Goal: Complete application form: Complete application form

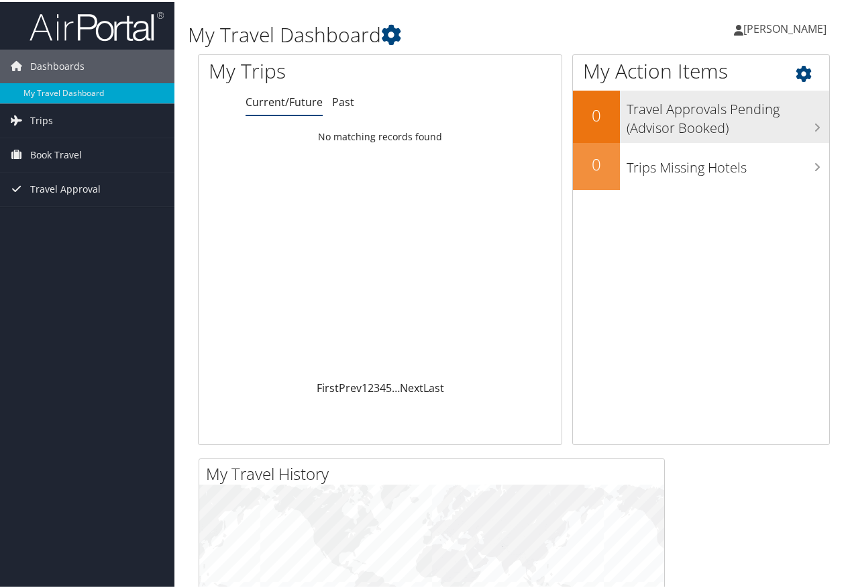
click at [657, 108] on h3 "Travel Approvals Pending (Advisor Booked)" at bounding box center [728, 113] width 203 height 44
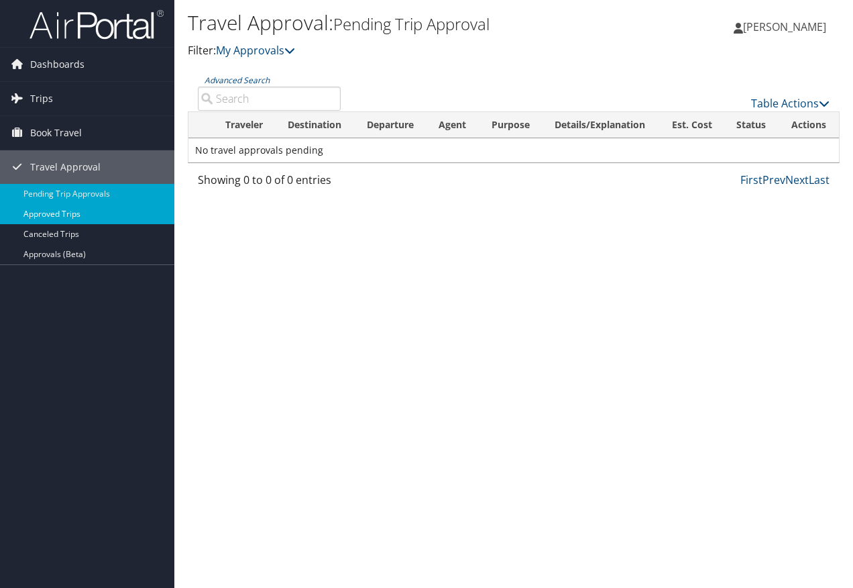
click at [55, 210] on link "Approved Trips" at bounding box center [87, 214] width 174 height 20
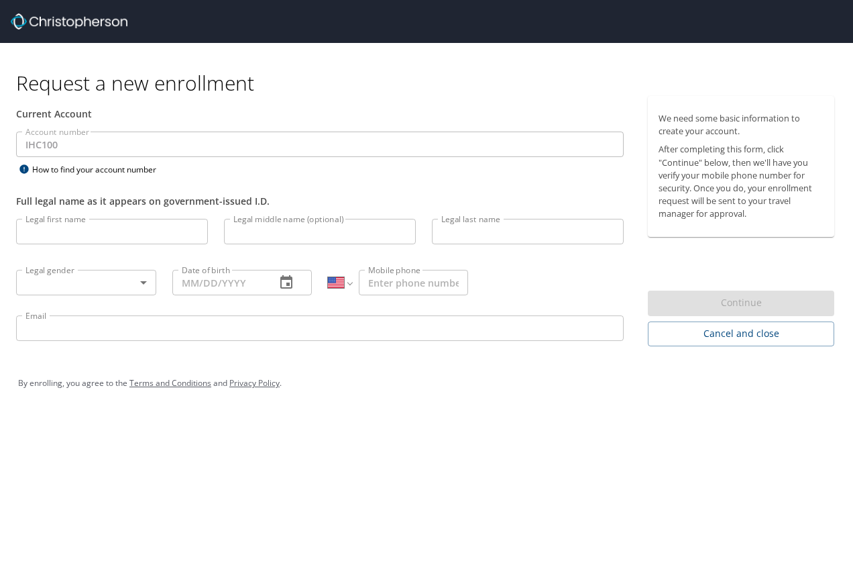
select select "US"
click at [109, 227] on input "Legal first name" at bounding box center [112, 231] width 192 height 25
type input "[PERSON_NAME]"
type input "[DATE]"
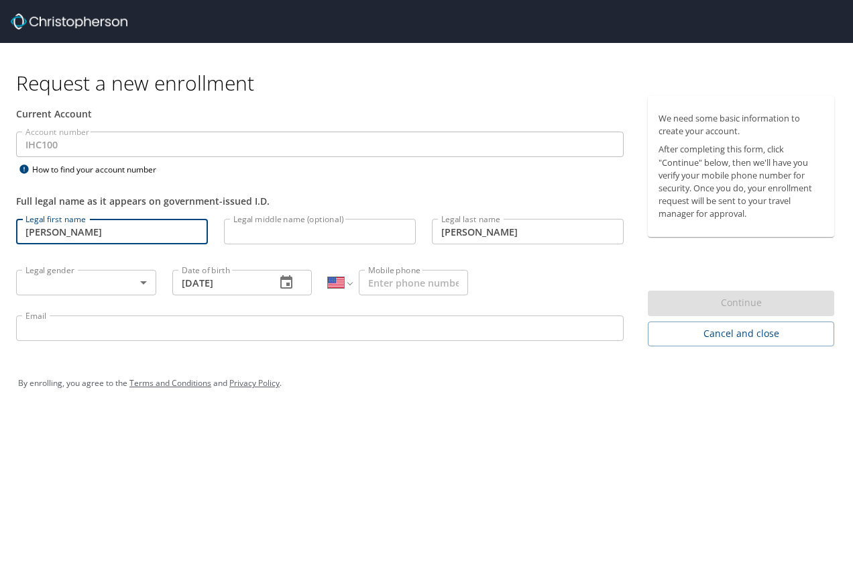
type input "[PHONE_NUMBER]"
type input "[PERSON_NAME][EMAIL_ADDRESS][PERSON_NAME][DOMAIN_NAME]"
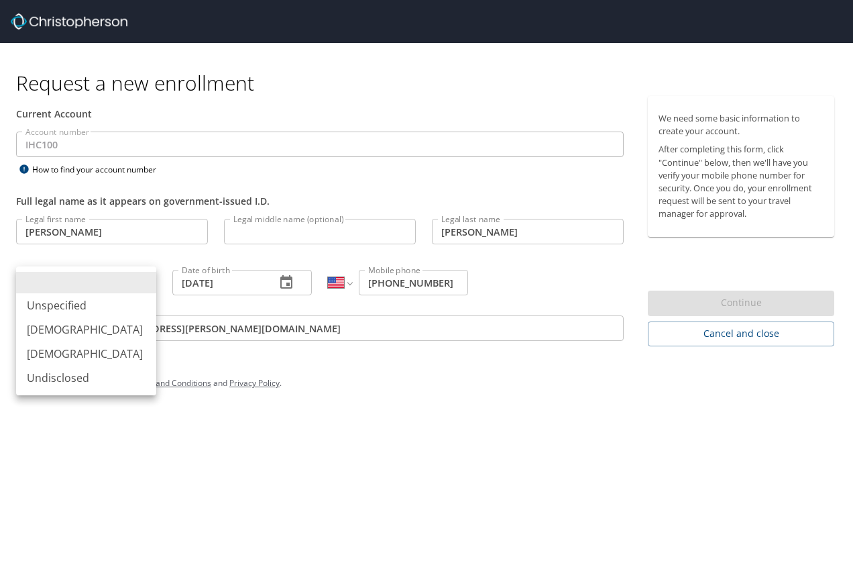
click at [144, 278] on body "Request a new enrollment Current Account Account number IHC100 Account number H…" at bounding box center [426, 294] width 853 height 588
click at [41, 330] on li "[DEMOGRAPHIC_DATA]" at bounding box center [86, 329] width 140 height 24
type input "[DEMOGRAPHIC_DATA]"
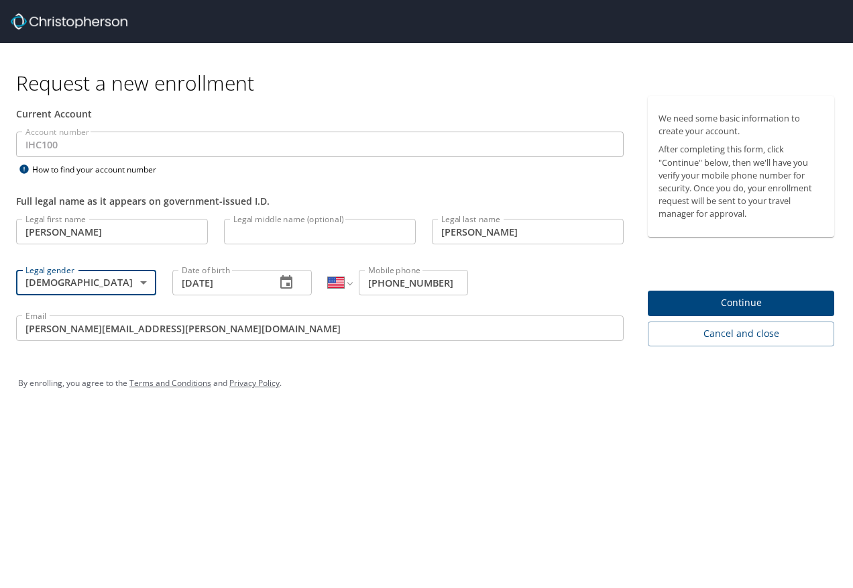
click at [293, 222] on input "Legal middle name (optional)" at bounding box center [320, 231] width 192 height 25
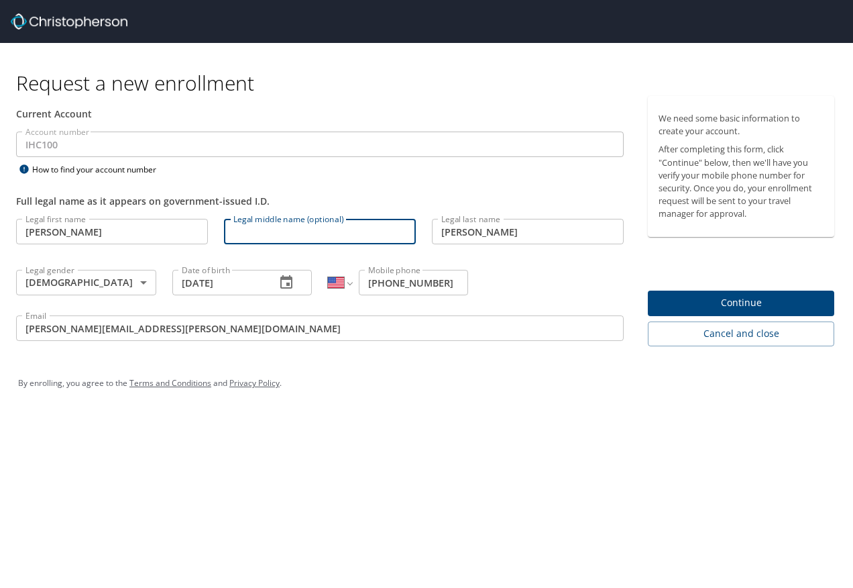
click at [719, 309] on span "Continue" at bounding box center [741, 303] width 165 height 17
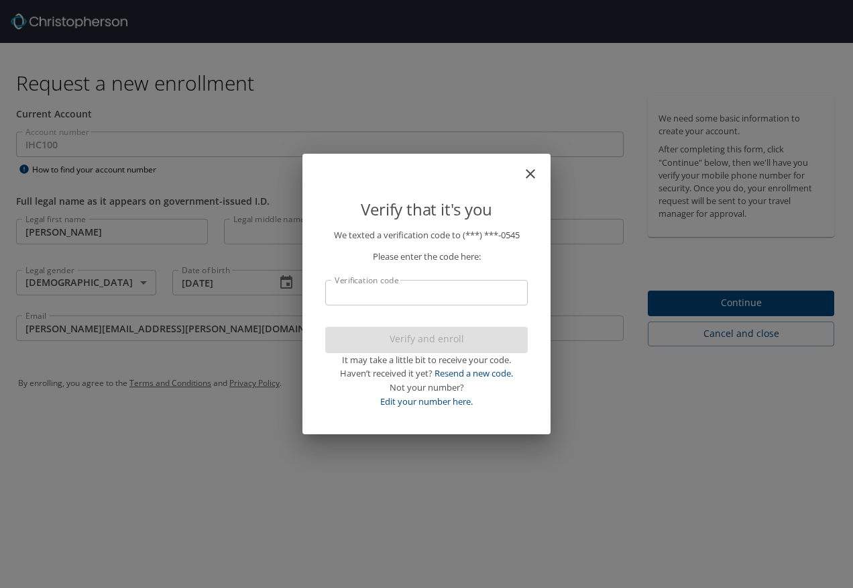
click at [409, 295] on input "Verification code" at bounding box center [426, 292] width 203 height 25
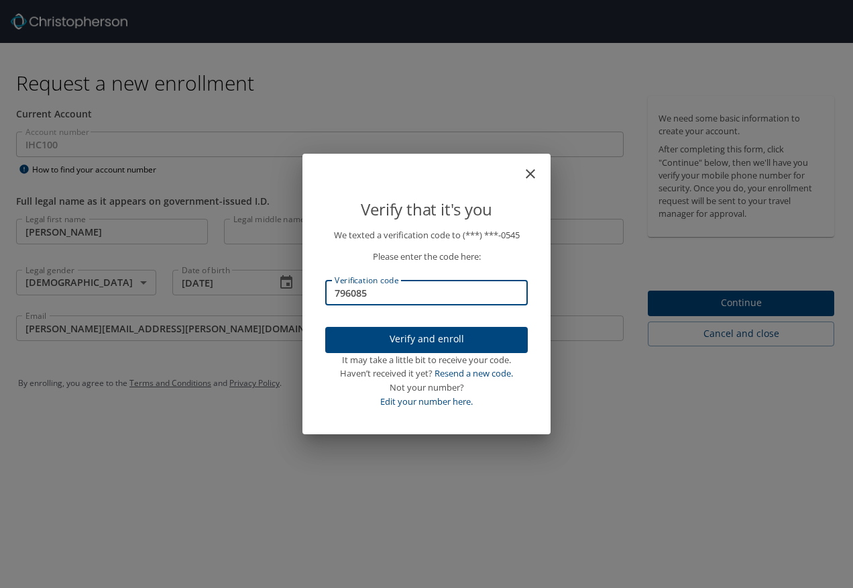
type input "796085"
click at [445, 339] on span "Verify and enroll" at bounding box center [426, 339] width 181 height 17
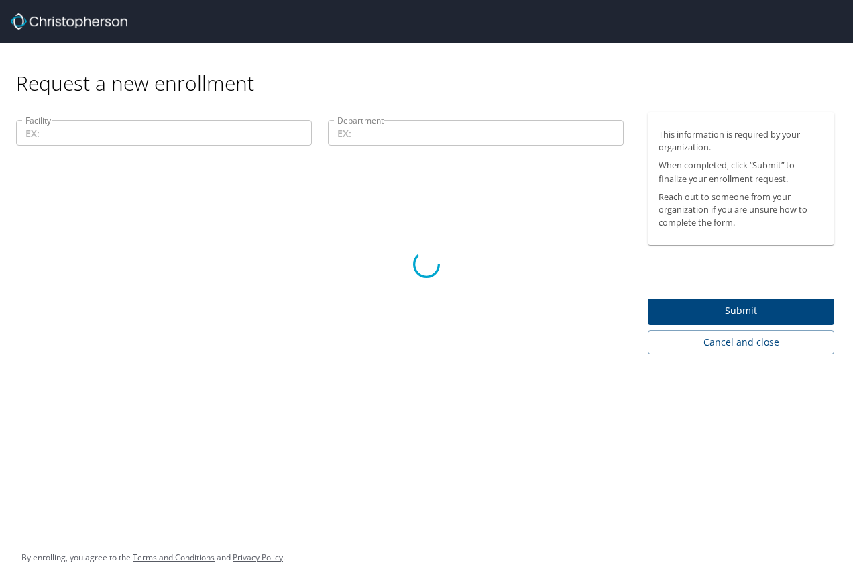
click at [141, 125] on div at bounding box center [426, 264] width 853 height 647
click at [215, 229] on div at bounding box center [426, 264] width 853 height 647
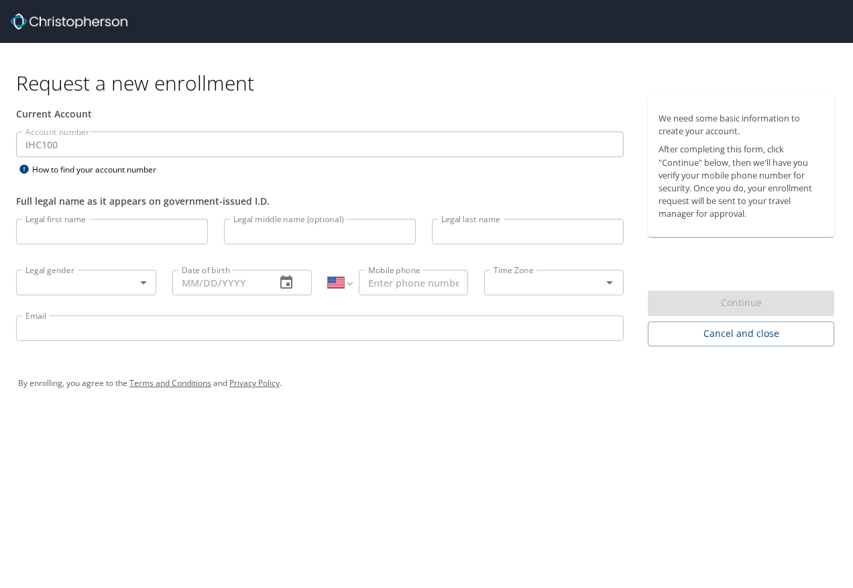
select select "US"
click at [114, 233] on input "Legal first name" at bounding box center [112, 231] width 192 height 25
type input "stephen"
type input "ross"
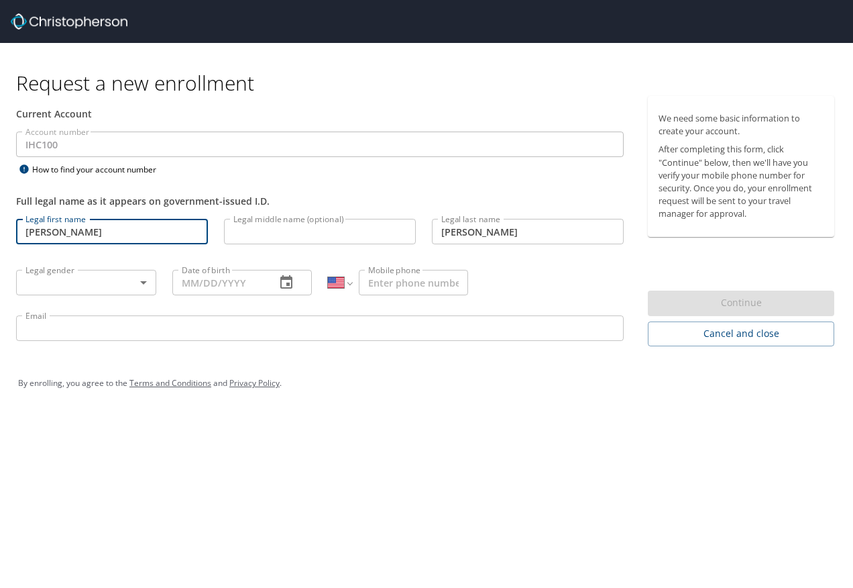
type input "09/14/1963"
type input "1 (303) 915-0545"
type input "stephen.ross@imail.org"
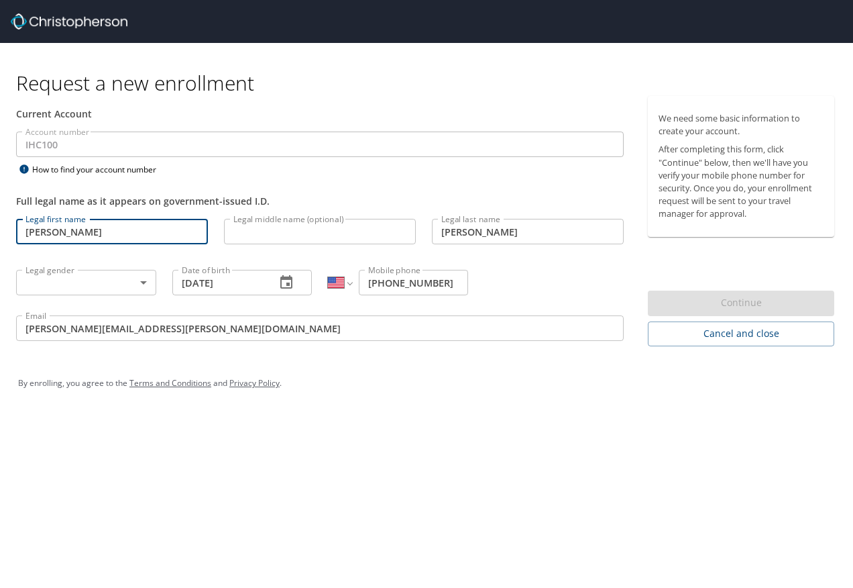
click at [144, 282] on body "Request a new enrollment Current Account Account number IHC100 Account number H…" at bounding box center [426, 294] width 853 height 588
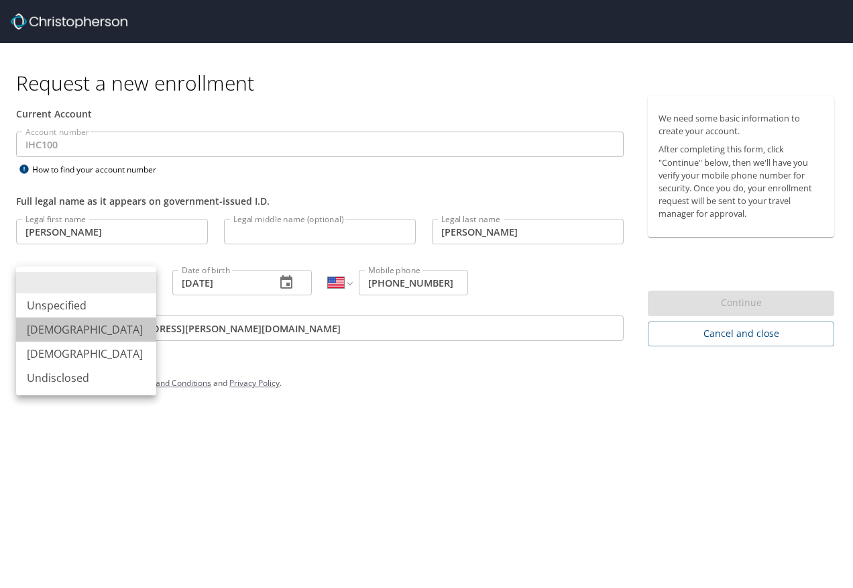
click at [44, 333] on li "Male" at bounding box center [86, 329] width 140 height 24
type input "Male"
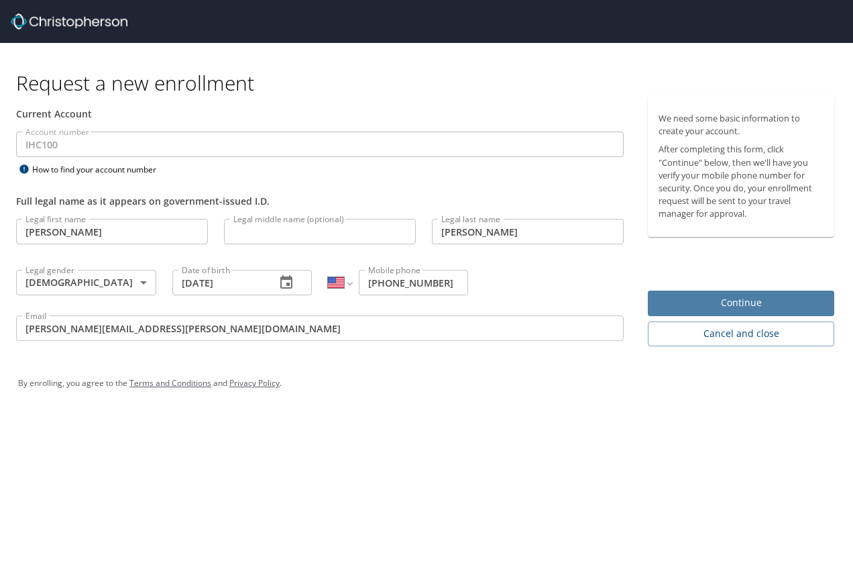
click at [705, 296] on span "Continue" at bounding box center [741, 303] width 165 height 17
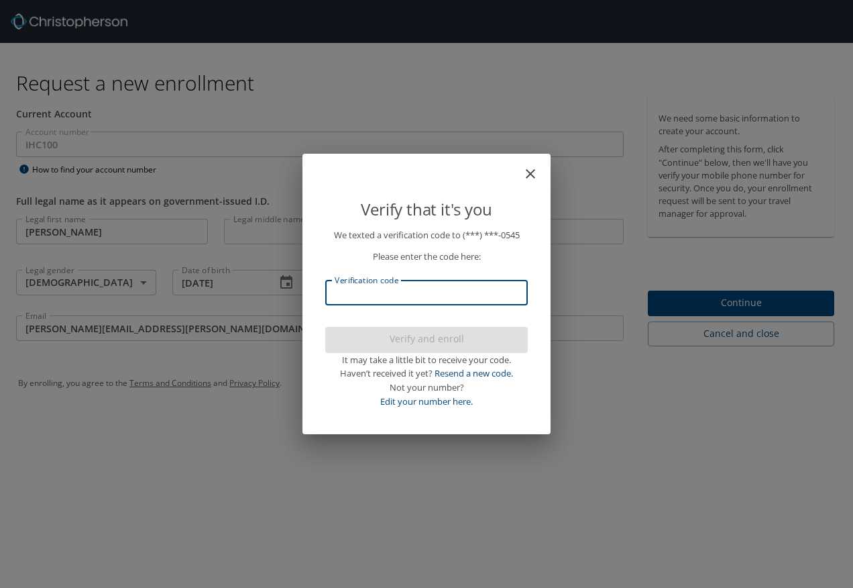
click at [387, 300] on input "Verification code" at bounding box center [426, 292] width 203 height 25
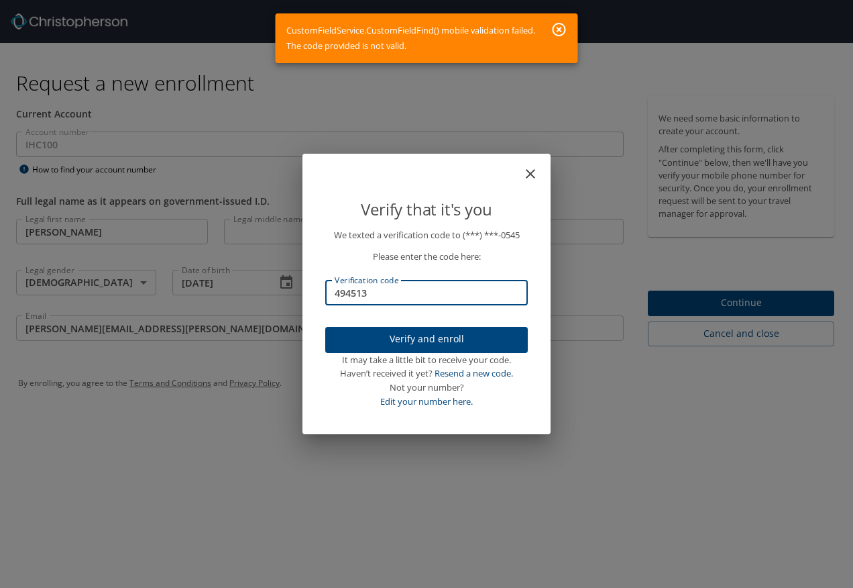
drag, startPoint x: 397, startPoint y: 295, endPoint x: 315, endPoint y: 293, distance: 82.5
click at [325, 293] on input "494513" at bounding box center [426, 292] width 203 height 25
type input "495513"
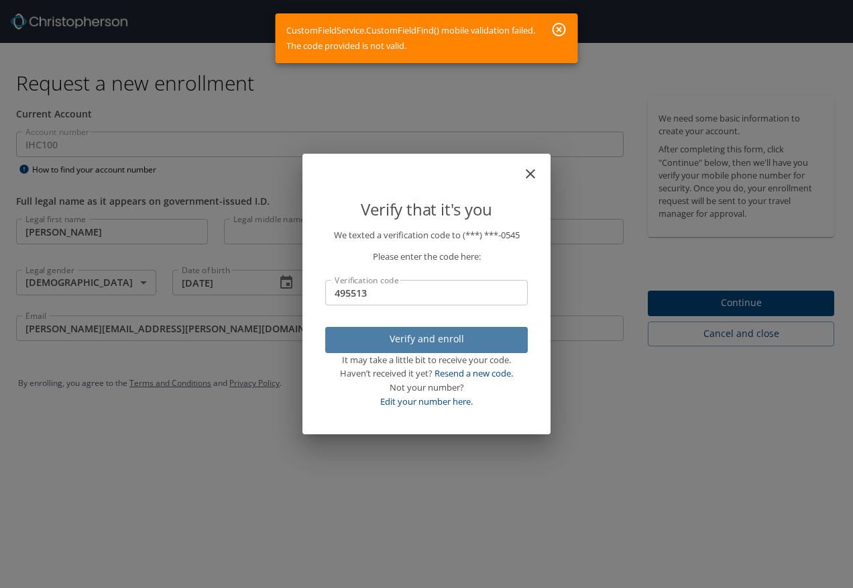
click at [433, 348] on button "Verify and enroll" at bounding box center [426, 340] width 203 height 26
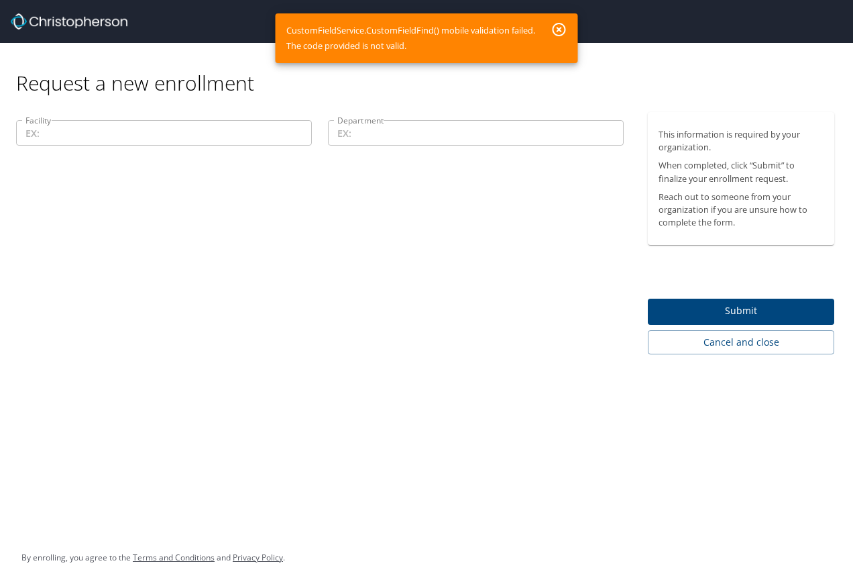
click at [77, 136] on input "Facility" at bounding box center [164, 132] width 296 height 25
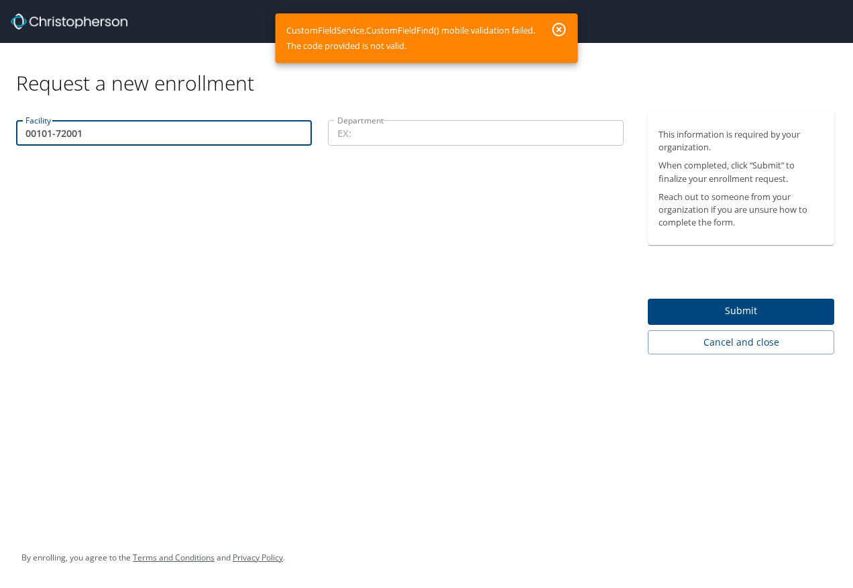
type input "00101-72001"
click at [402, 140] on input "Department" at bounding box center [476, 132] width 296 height 25
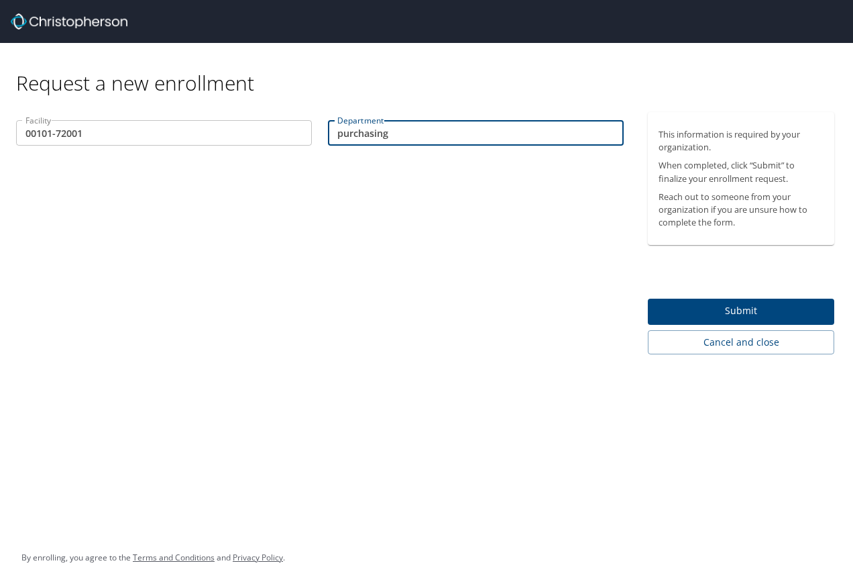
type input "purchasing"
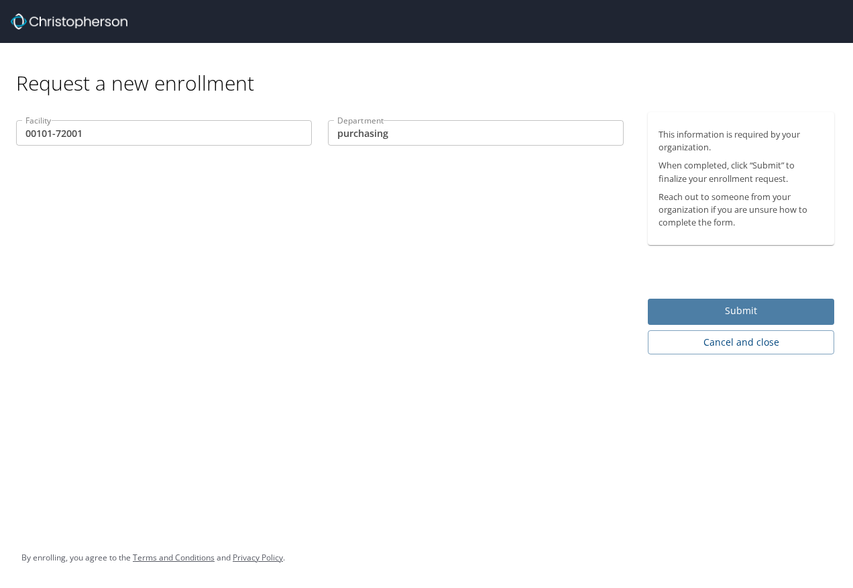
click at [695, 308] on span "Submit" at bounding box center [741, 311] width 165 height 17
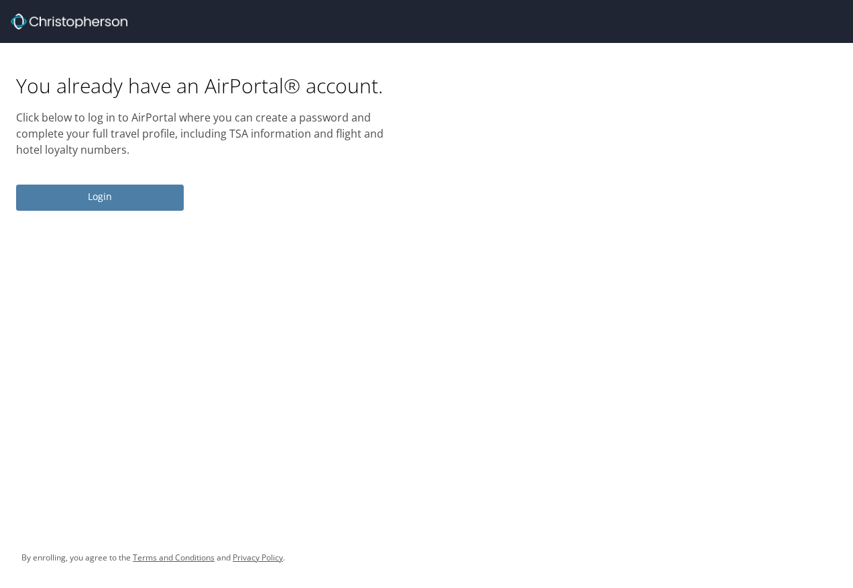
click at [105, 204] on span "Login" at bounding box center [100, 197] width 146 height 17
